Goal: Transaction & Acquisition: Purchase product/service

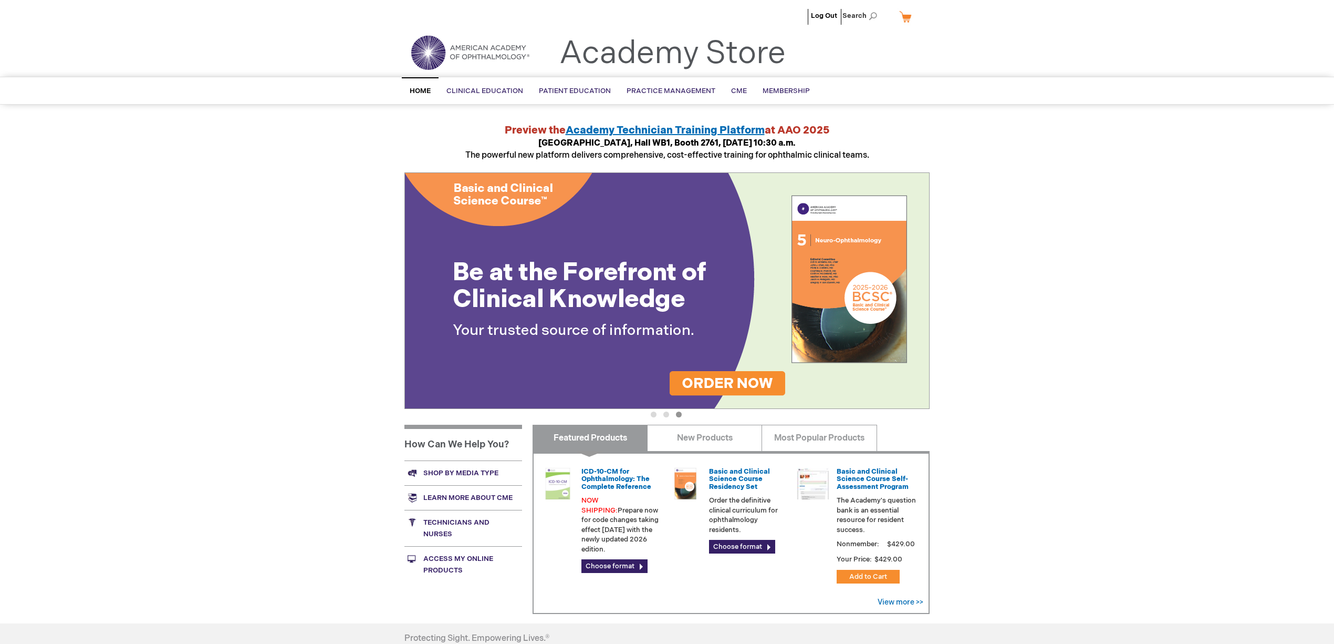
click at [420, 87] on span "Home" at bounding box center [420, 91] width 21 height 8
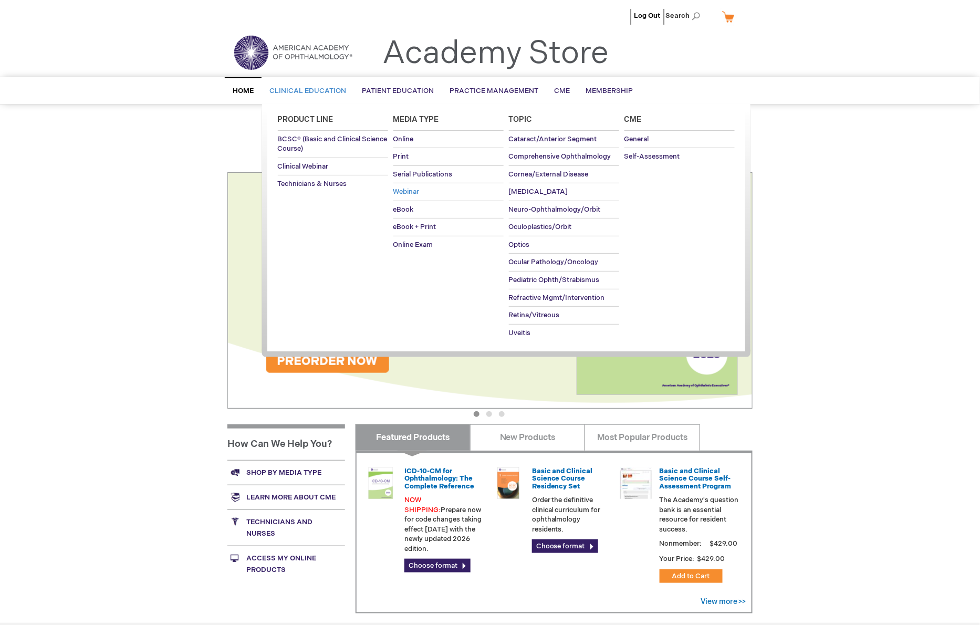
click at [404, 188] on span "Webinar" at bounding box center [406, 192] width 26 height 8
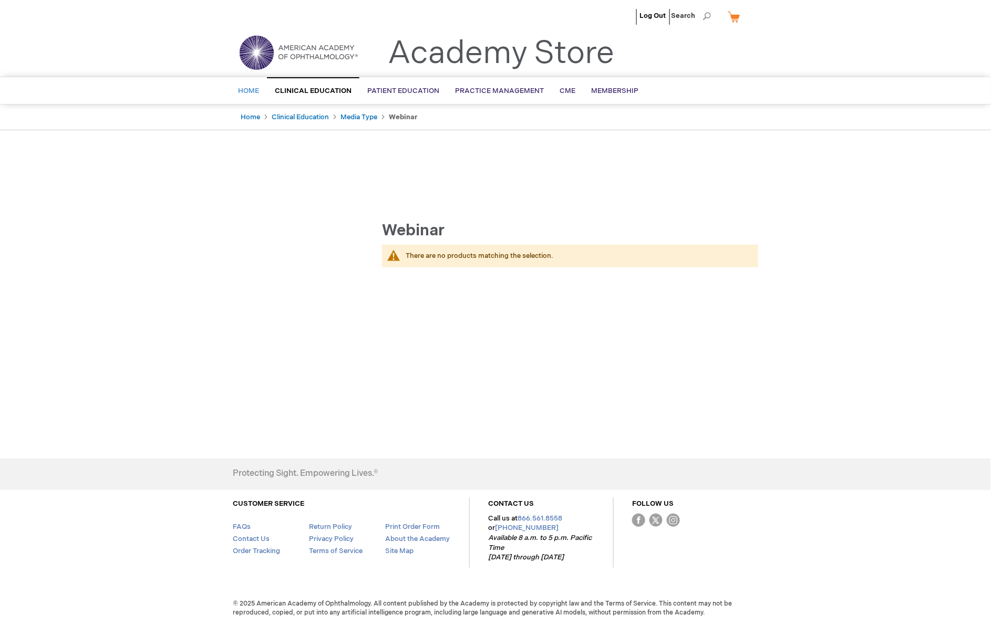
click at [246, 91] on span "Home" at bounding box center [248, 91] width 21 height 8
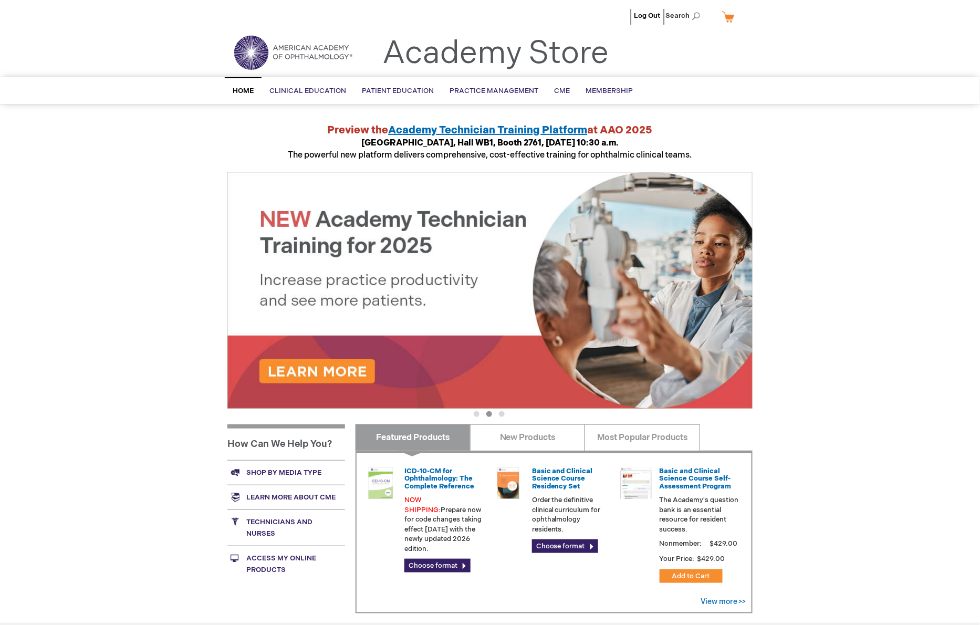
click at [183, 195] on div "Log Out Search My Cart CLOSE RECENTLY ADDED ITEM(S) Close There are no items in…" at bounding box center [490, 395] width 980 height 790
click at [244, 91] on span "Home" at bounding box center [243, 91] width 21 height 8
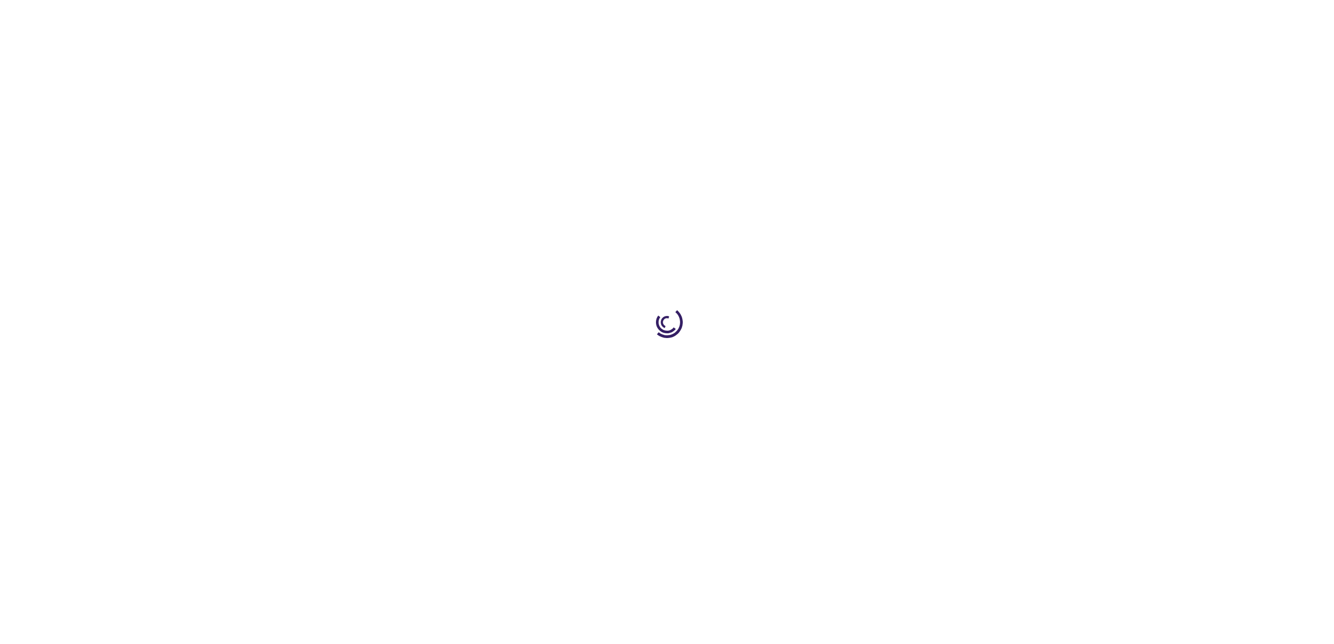
type input "0"
